Goal: Information Seeking & Learning: Learn about a topic

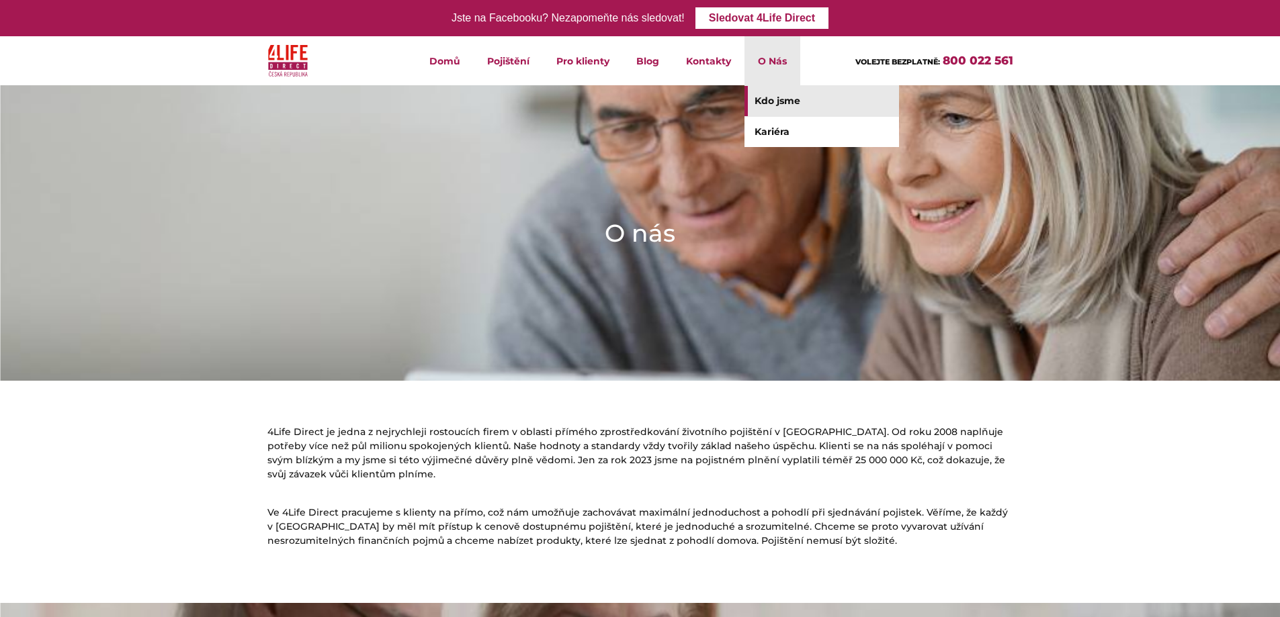
click at [779, 64] on li "O Nás Kdo jsme Kariéra" at bounding box center [772, 60] width 56 height 49
click at [781, 101] on link "Kdo jsme" at bounding box center [821, 101] width 155 height 30
click at [778, 133] on link "Kariéra" at bounding box center [821, 132] width 155 height 30
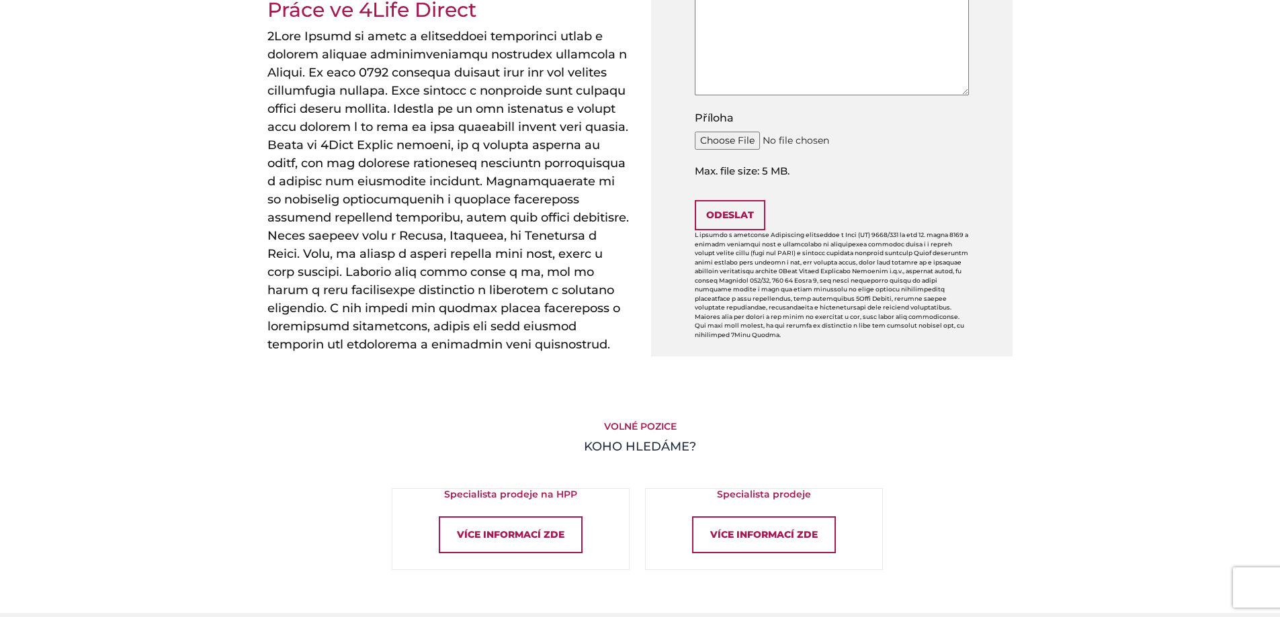
scroll to position [674, 0]
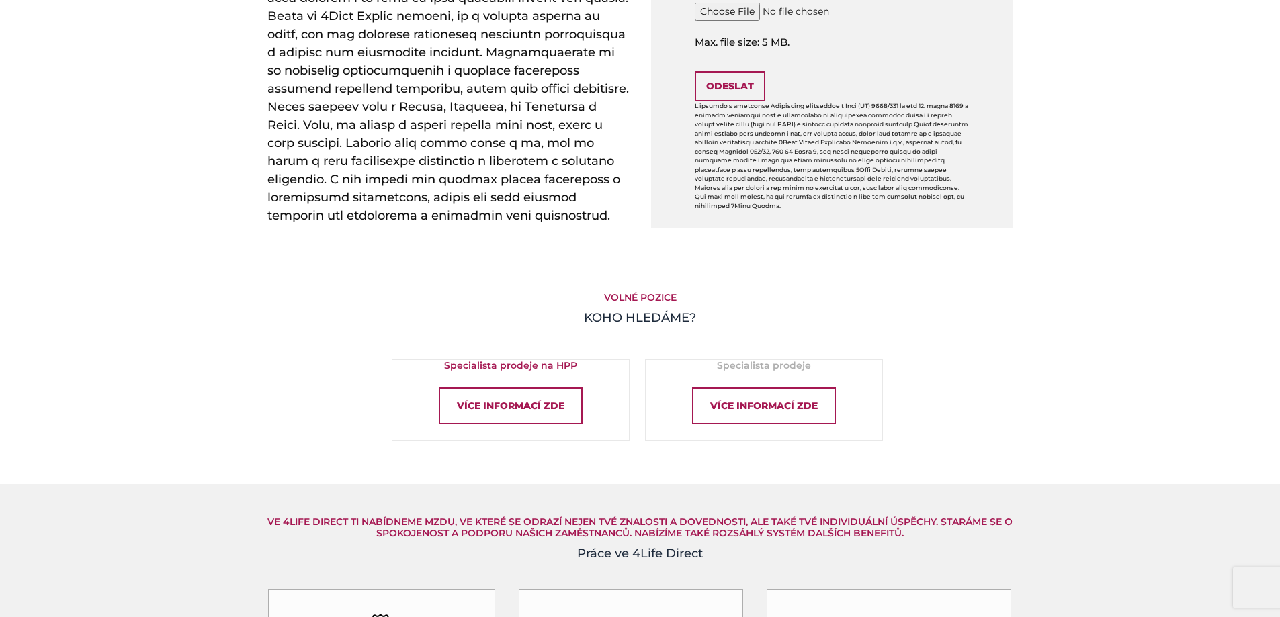
click at [700, 372] on div "Specialista prodeje Více informací zde" at bounding box center [764, 392] width 236 height 64
